Goal: Complete application form

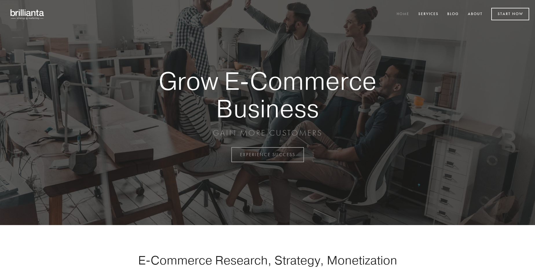
scroll to position [1517, 0]
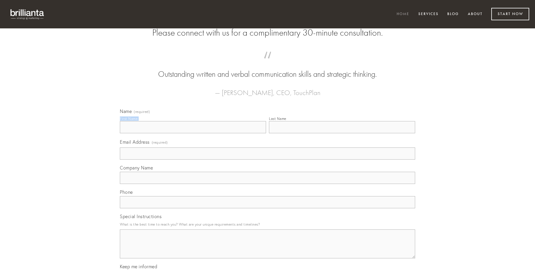
type input "[PERSON_NAME]"
click at [342, 133] on input "Last Name" at bounding box center [342, 127] width 146 height 12
type input "[PERSON_NAME]"
click at [267, 159] on input "Email Address (required)" at bounding box center [267, 153] width 295 height 12
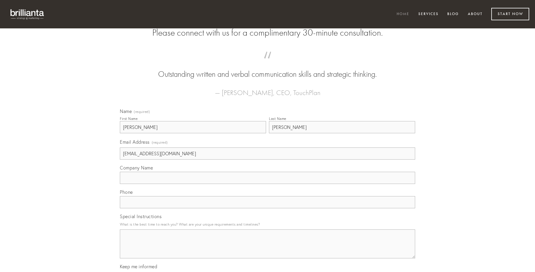
type input "[EMAIL_ADDRESS][DOMAIN_NAME]"
click at [267, 184] on input "Company Name" at bounding box center [267, 178] width 295 height 12
type input "incidunt"
click at [267, 208] on input "text" at bounding box center [267, 202] width 295 height 12
click at [267, 249] on textarea "Special Instructions" at bounding box center [267, 243] width 295 height 29
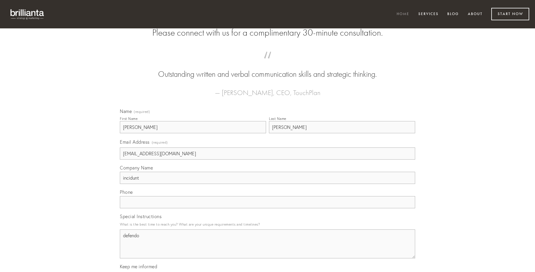
type textarea "defendo"
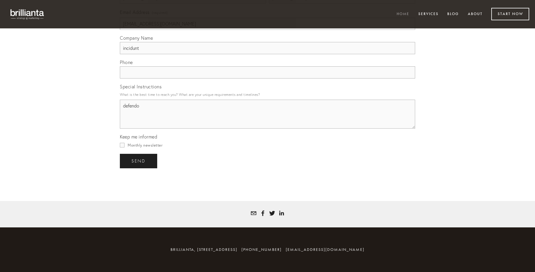
click at [139, 161] on span "send" at bounding box center [138, 160] width 14 height 5
